Goal: Navigation & Orientation: Go to known website

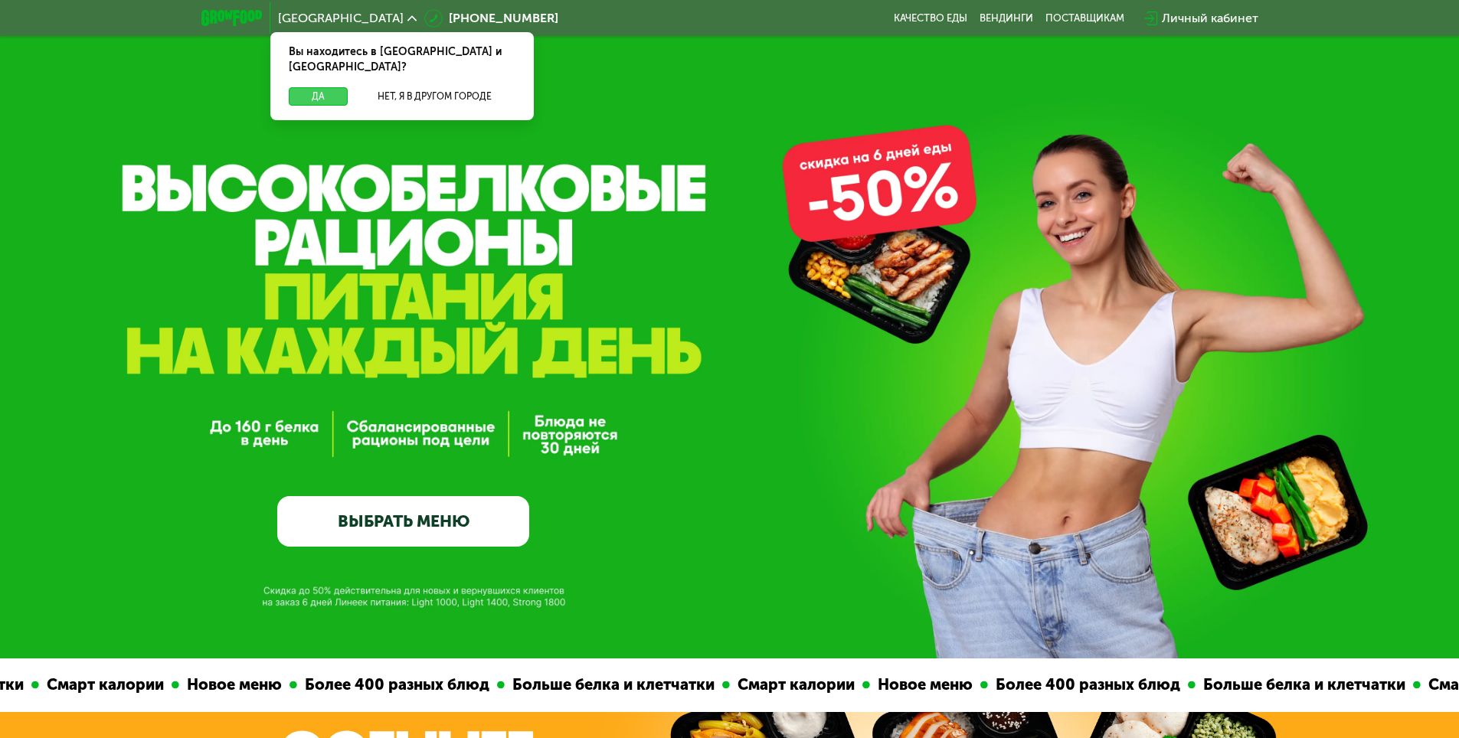
click at [315, 87] on button "Да" at bounding box center [318, 96] width 59 height 18
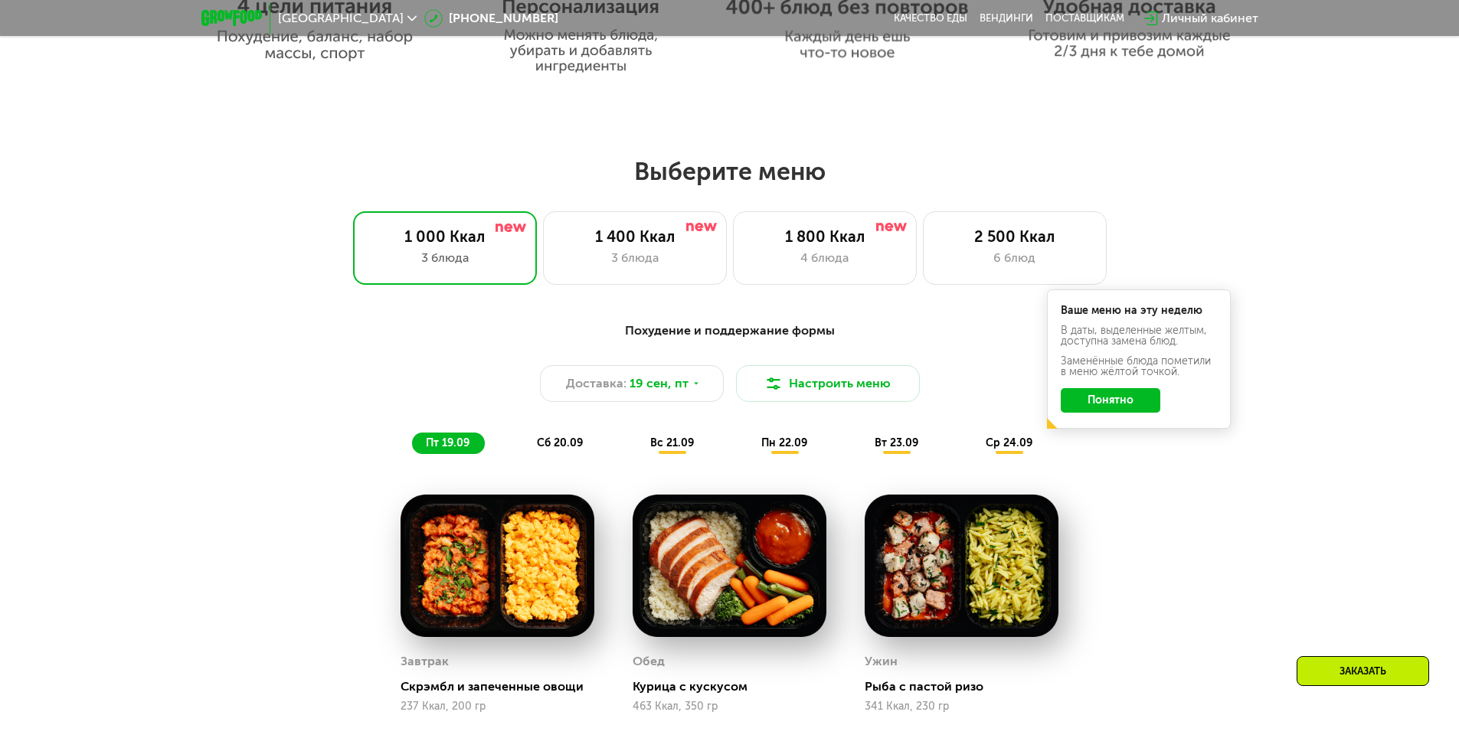
scroll to position [1149, 0]
